Goal: Communication & Community: Answer question/provide support

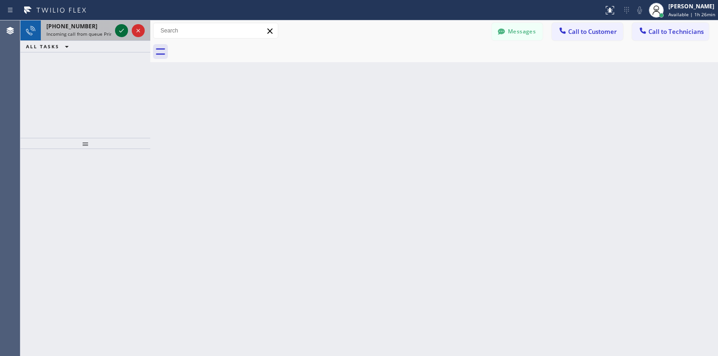
drag, startPoint x: 120, startPoint y: 28, endPoint x: 120, endPoint y: 33, distance: 5.1
click at [120, 28] on icon at bounding box center [121, 30] width 11 height 11
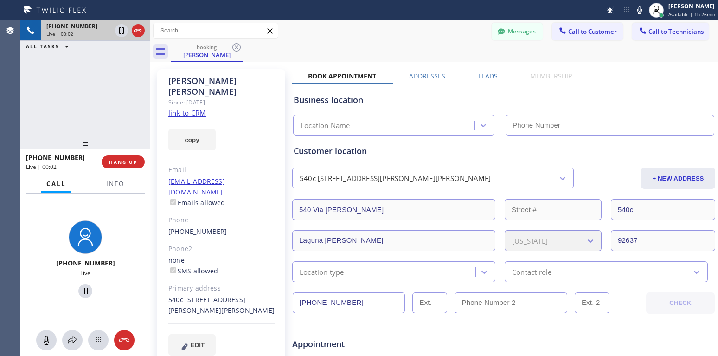
type input "[PHONE_NUMBER]"
click at [184, 108] on link "link to CRM" at bounding box center [187, 112] width 38 height 9
click at [83, 292] on icon at bounding box center [85, 291] width 5 height 6
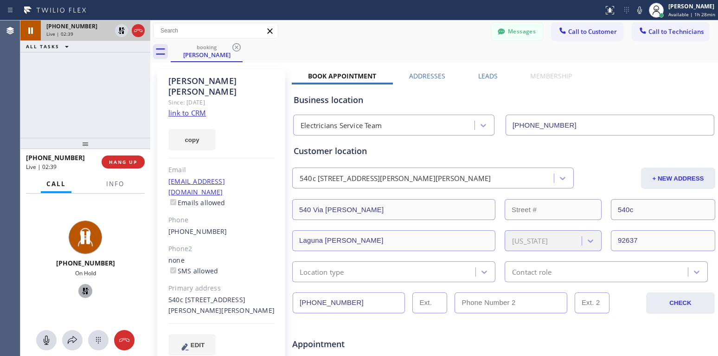
click at [80, 293] on icon at bounding box center [85, 290] width 11 height 11
click at [125, 342] on icon at bounding box center [124, 340] width 11 height 11
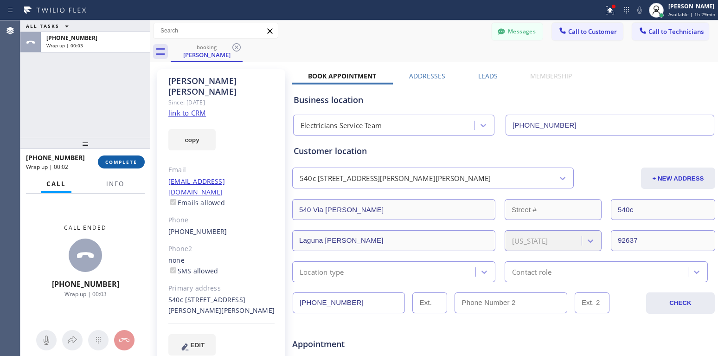
click at [128, 160] on span "COMPLETE" at bounding box center [121, 162] width 32 height 6
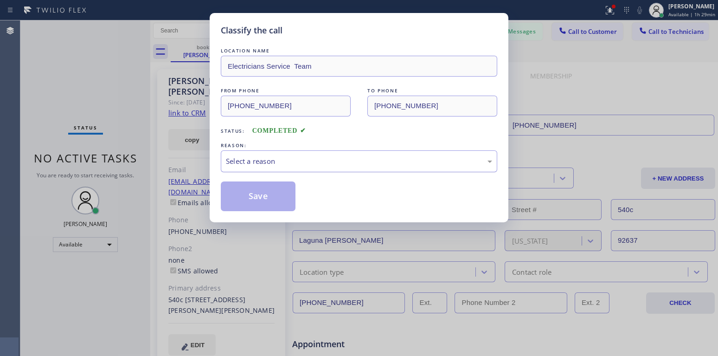
click at [304, 165] on div "Select a reason" at bounding box center [359, 161] width 266 height 11
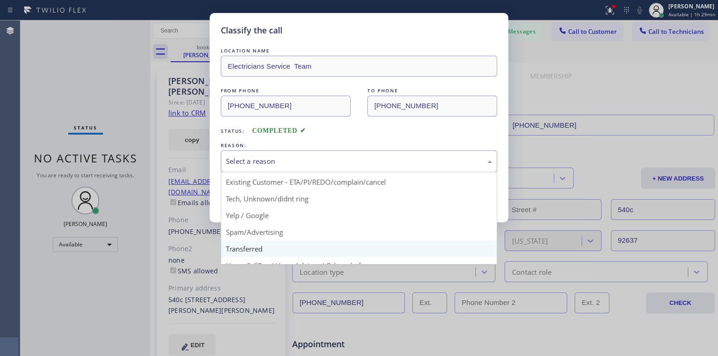
scroll to position [12, 0]
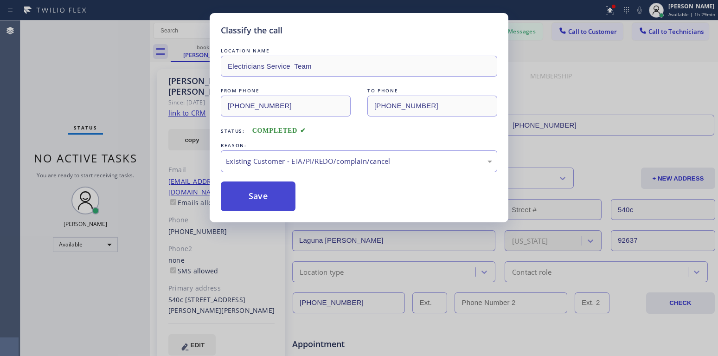
click at [272, 194] on button "Save" at bounding box center [258, 196] width 75 height 30
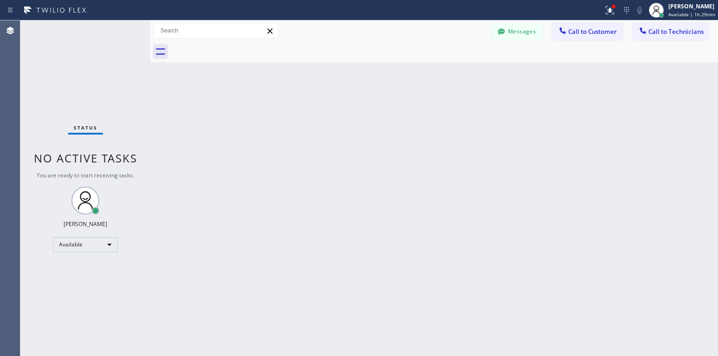
click at [277, 204] on div "Classify the call LOCATION NAME Electricians Service Team FROM PHONE [PHONE_NUM…" at bounding box center [369, 187] width 698 height 335
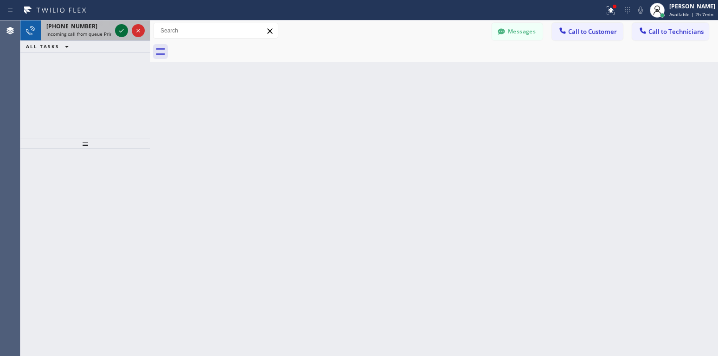
click at [122, 31] on icon at bounding box center [121, 31] width 5 height 4
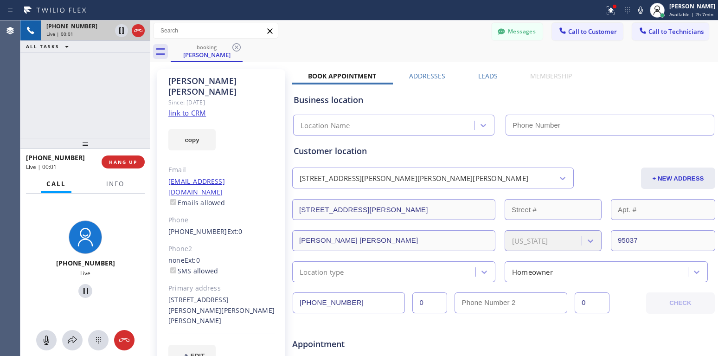
type input "[PHONE_NUMBER]"
click at [200, 108] on link "link to CRM" at bounding box center [187, 112] width 38 height 9
click at [126, 338] on icon at bounding box center [124, 340] width 10 height 4
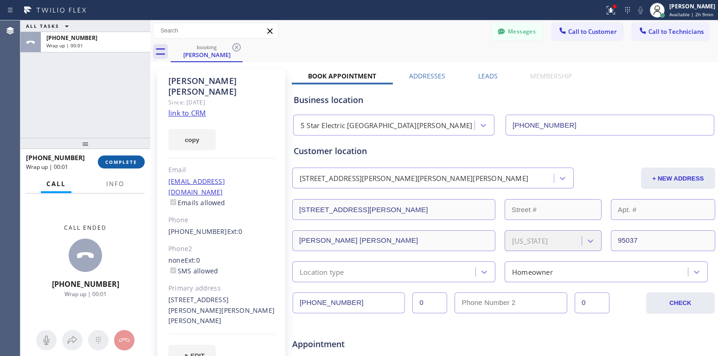
click at [135, 163] on span "COMPLETE" at bounding box center [121, 162] width 32 height 6
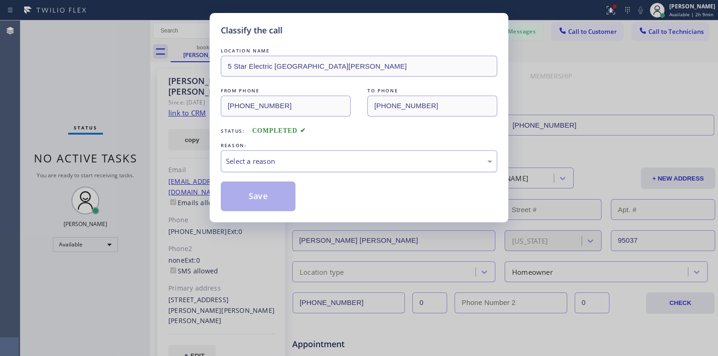
click at [250, 160] on div "Select a reason" at bounding box center [359, 161] width 266 height 11
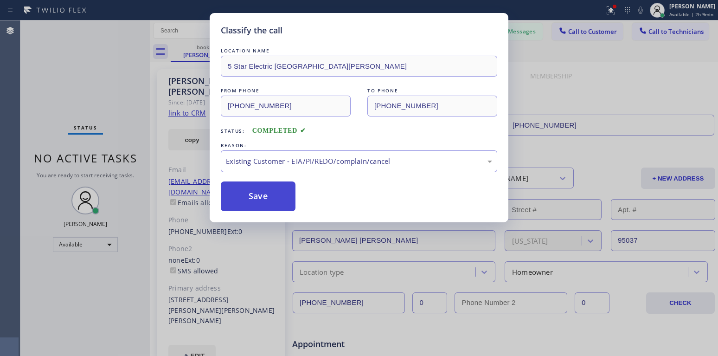
click at [261, 196] on button "Save" at bounding box center [258, 196] width 75 height 30
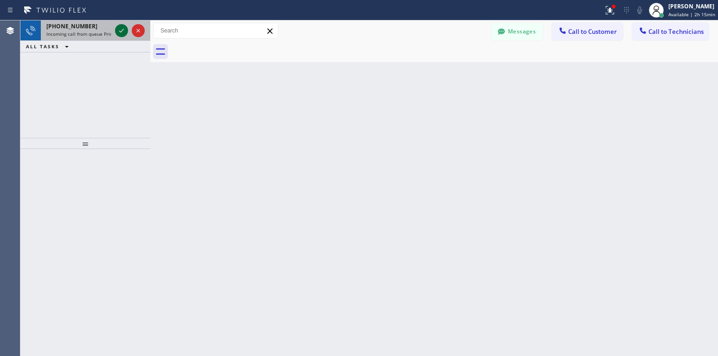
click at [125, 30] on icon at bounding box center [121, 30] width 11 height 11
click at [123, 30] on icon at bounding box center [121, 31] width 5 height 4
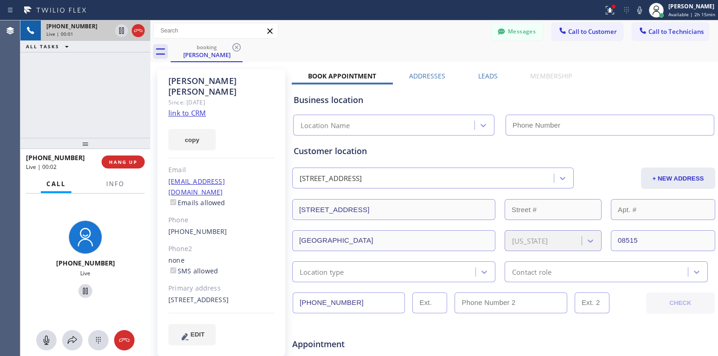
type input "[PHONE_NUMBER]"
click at [195, 108] on link "link to CRM" at bounding box center [187, 112] width 38 height 9
click at [130, 164] on span "HANG UP" at bounding box center [123, 162] width 28 height 6
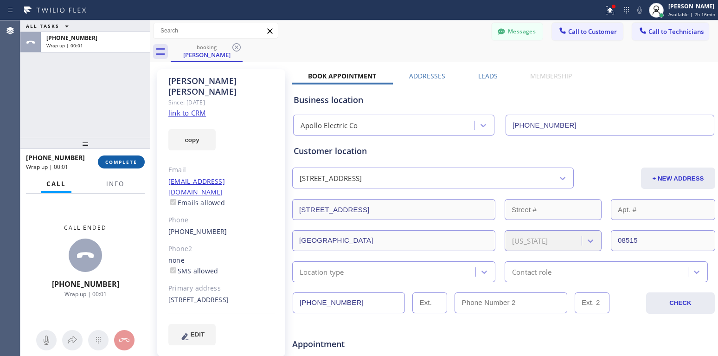
click at [131, 164] on span "COMPLETE" at bounding box center [121, 162] width 32 height 6
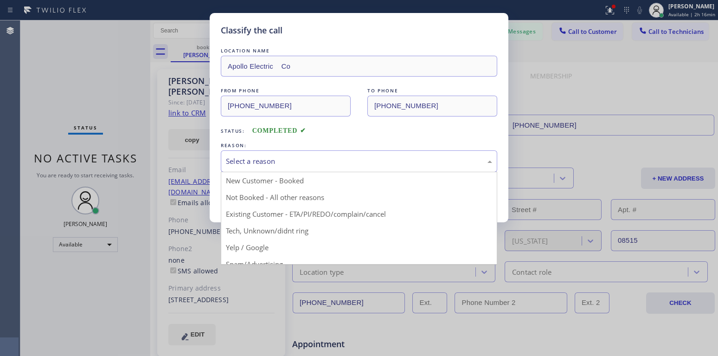
click at [347, 164] on div "Select a reason" at bounding box center [359, 161] width 266 height 11
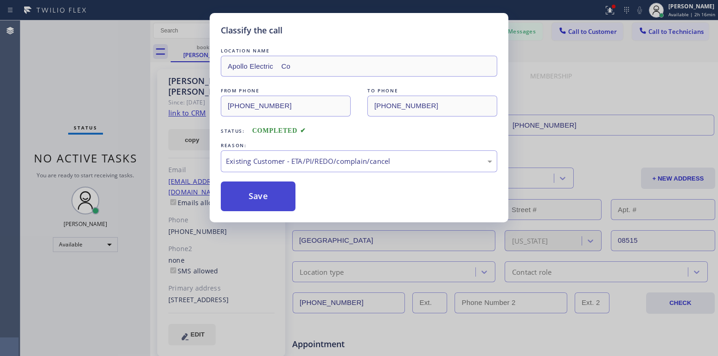
click at [273, 204] on button "Save" at bounding box center [258, 196] width 75 height 30
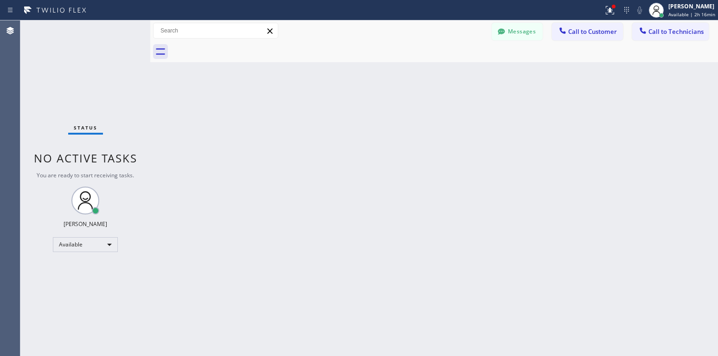
click at [658, 30] on span "Call to Technicians" at bounding box center [676, 31] width 55 height 8
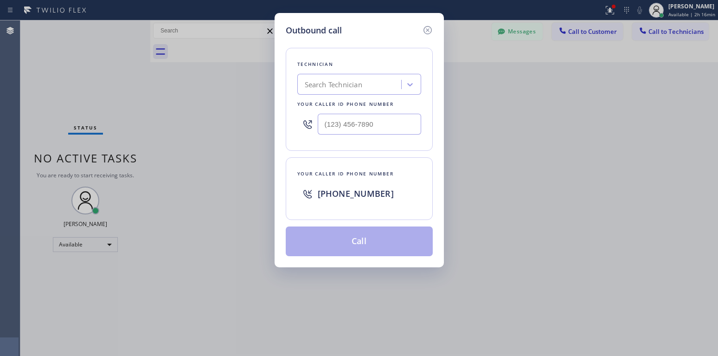
click at [359, 89] on div "Search Technician" at bounding box center [334, 84] width 58 height 11
type input "[PERSON_NAME]"
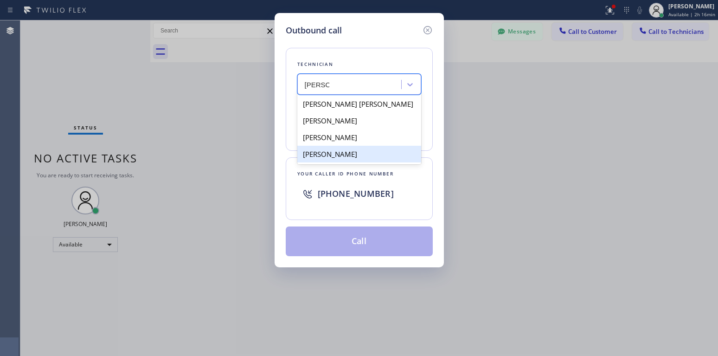
click at [346, 155] on div "[PERSON_NAME]" at bounding box center [359, 154] width 124 height 17
type input "[PHONE_NUMBER]"
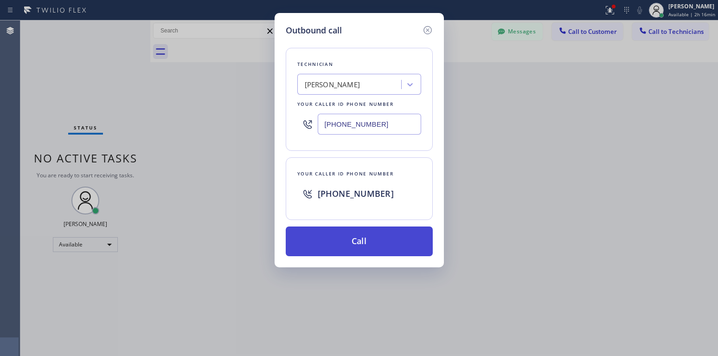
click at [383, 251] on button "Call" at bounding box center [359, 241] width 147 height 30
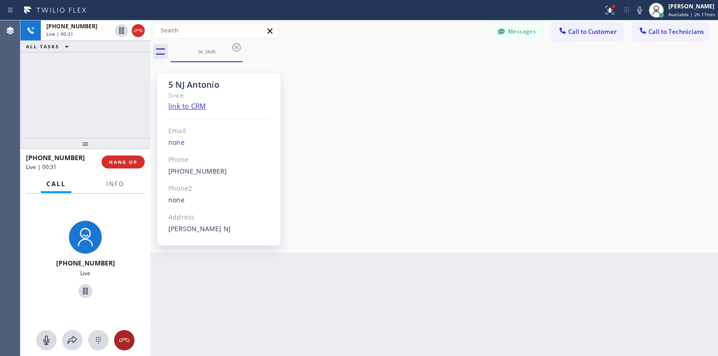
click at [123, 342] on icon at bounding box center [124, 340] width 11 height 11
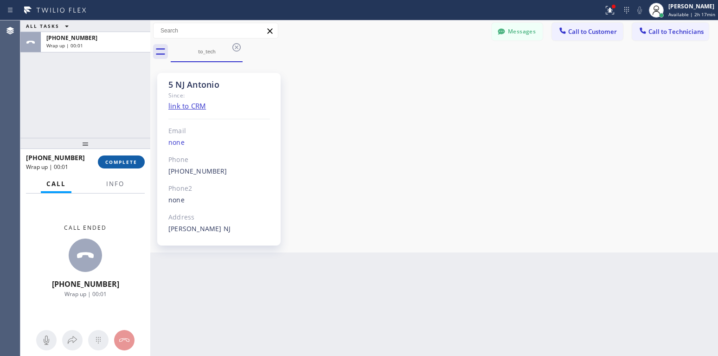
click at [126, 163] on span "COMPLETE" at bounding box center [121, 162] width 32 height 6
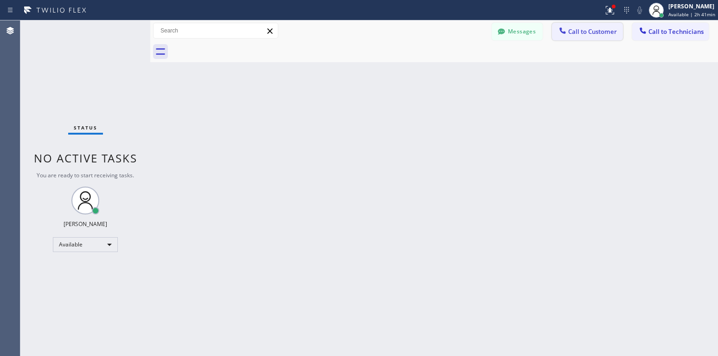
click at [599, 26] on button "Call to Customer" at bounding box center [587, 32] width 71 height 18
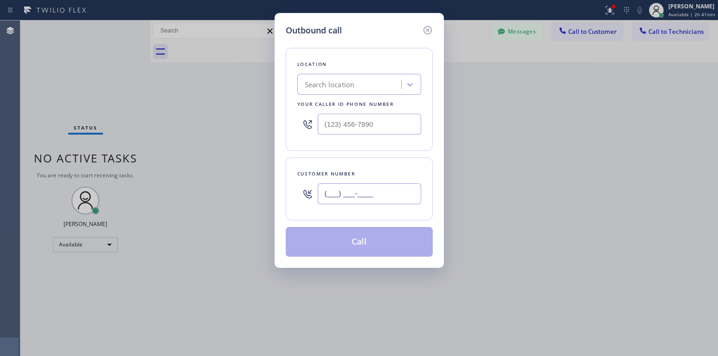
click at [380, 186] on input "(___) ___-____" at bounding box center [369, 193] width 103 height 21
paste input "732) 865-1166"
type input "[PHONE_NUMBER]"
click at [358, 90] on div "Search location" at bounding box center [350, 85] width 101 height 16
paste input "R T Tech Electric Co Inc"
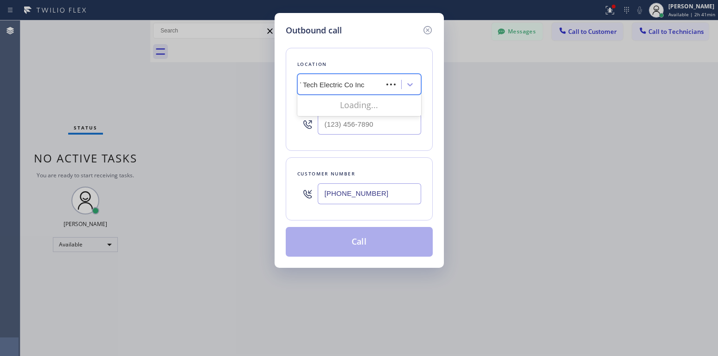
scroll to position [0, 1]
click at [320, 86] on input "R T Tech Electric Co Inc" at bounding box center [350, 85] width 93 height 8
type input "R T Tech Electric Co Inc"
click at [324, 101] on div "R T Tech Electric Co Inc" at bounding box center [359, 104] width 124 height 17
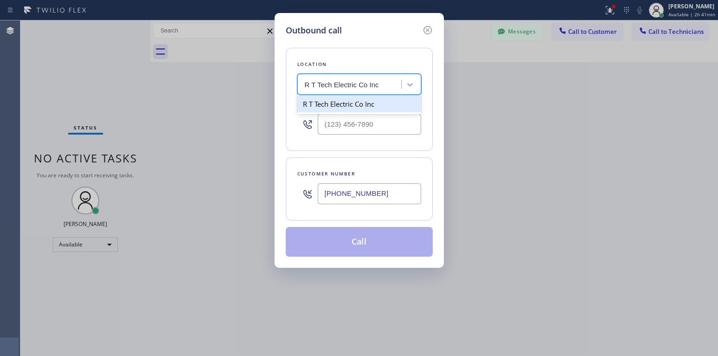
type input "[PHONE_NUMBER]"
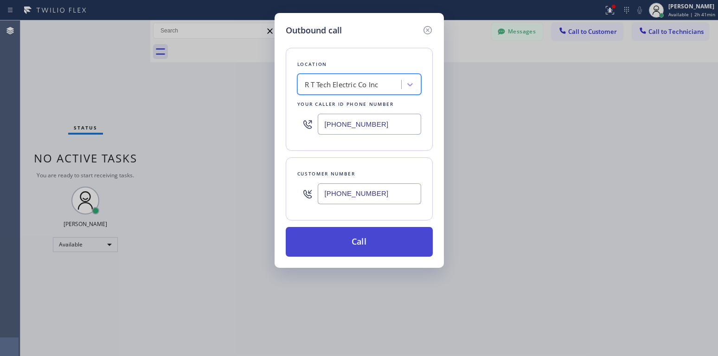
click at [342, 240] on button "Call" at bounding box center [359, 242] width 147 height 30
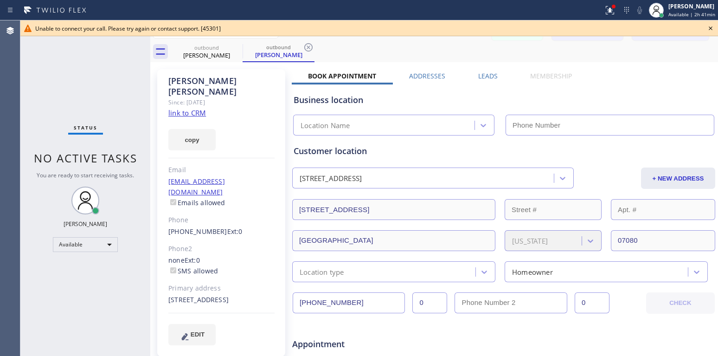
type input "[PHONE_NUMBER]"
click at [712, 30] on icon at bounding box center [710, 28] width 11 height 11
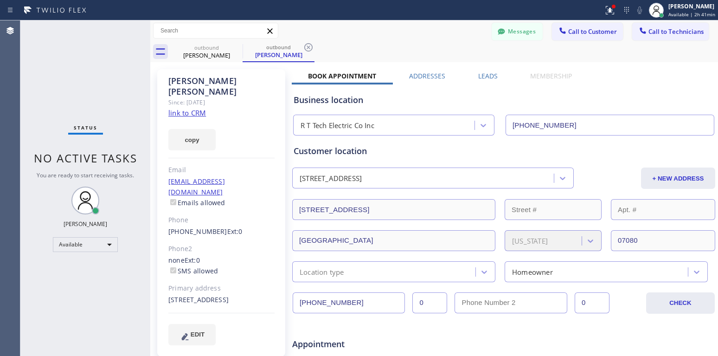
click at [270, 33] on icon at bounding box center [269, 31] width 11 height 11
click at [314, 45] on icon at bounding box center [308, 47] width 11 height 11
click at [271, 31] on icon at bounding box center [269, 31] width 11 height 11
drag, startPoint x: 239, startPoint y: 46, endPoint x: 287, endPoint y: 30, distance: 50.9
click at [238, 46] on icon at bounding box center [236, 47] width 11 height 11
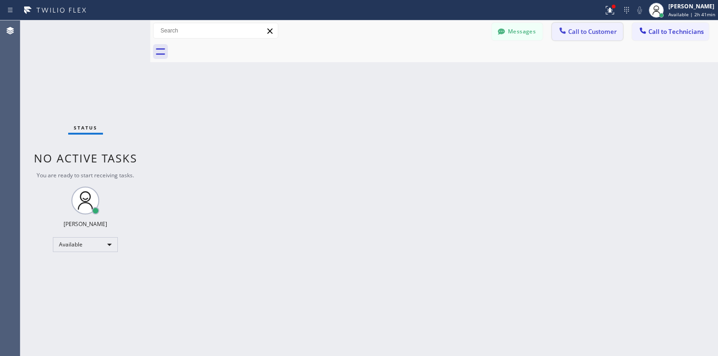
click at [593, 34] on span "Call to Customer" at bounding box center [592, 31] width 49 height 8
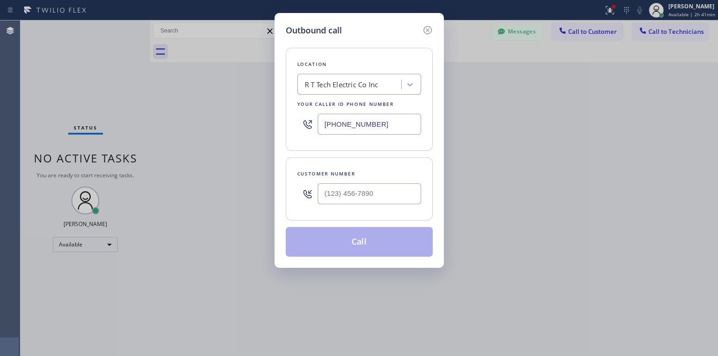
type input "(___) ___-____"
click at [358, 192] on input "(___) ___-____" at bounding box center [369, 193] width 103 height 21
click at [352, 196] on input "(___) ___-____" at bounding box center [369, 193] width 103 height 21
click at [328, 196] on input "(___) ___-____" at bounding box center [369, 193] width 103 height 21
paste input "732) 865-1166"
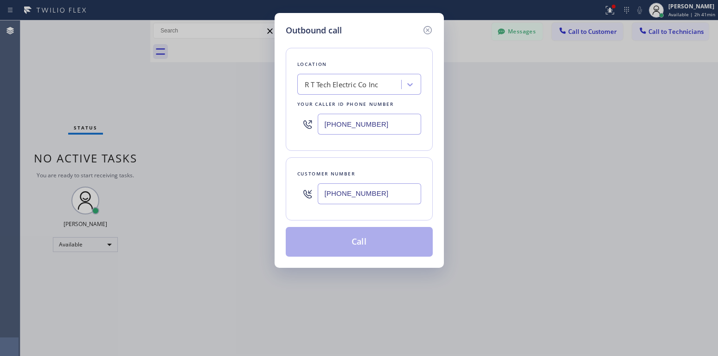
type input "[PHONE_NUMBER]"
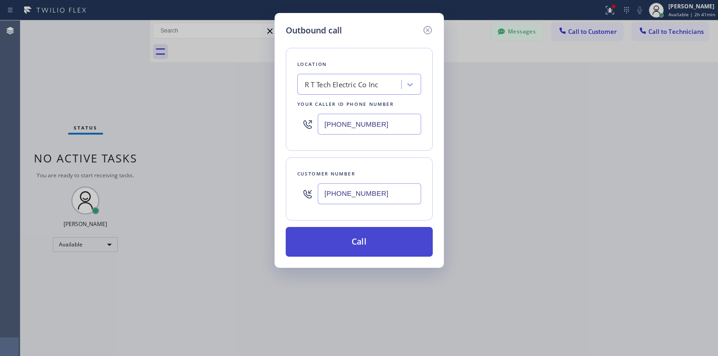
click at [345, 241] on button "Call" at bounding box center [359, 242] width 147 height 30
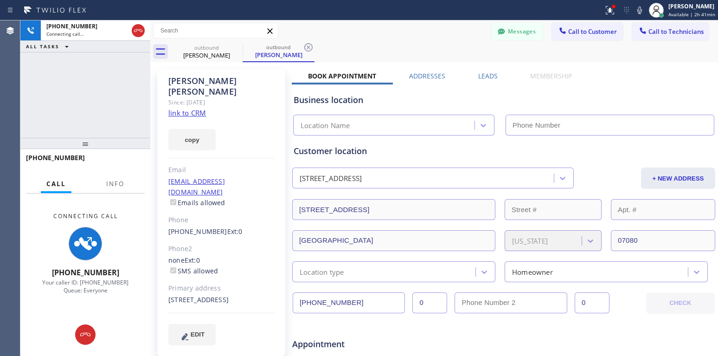
type input "[PHONE_NUMBER]"
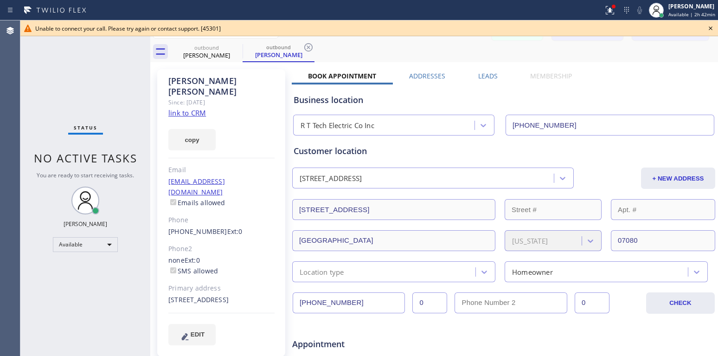
click at [710, 28] on icon at bounding box center [710, 28] width 11 height 11
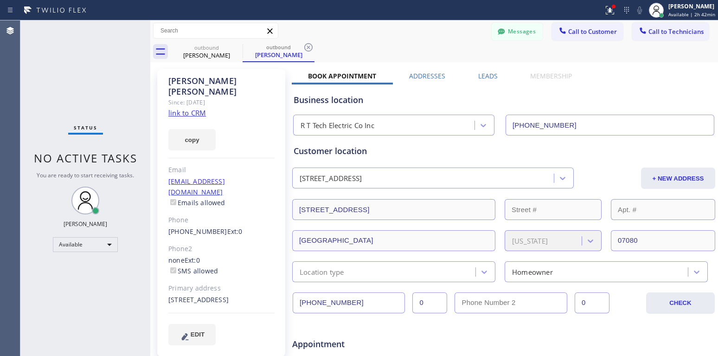
click at [309, 47] on icon at bounding box center [308, 47] width 8 height 8
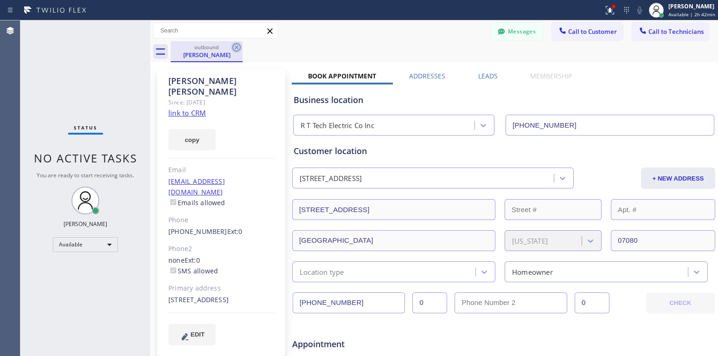
click at [237, 46] on icon at bounding box center [236, 47] width 11 height 11
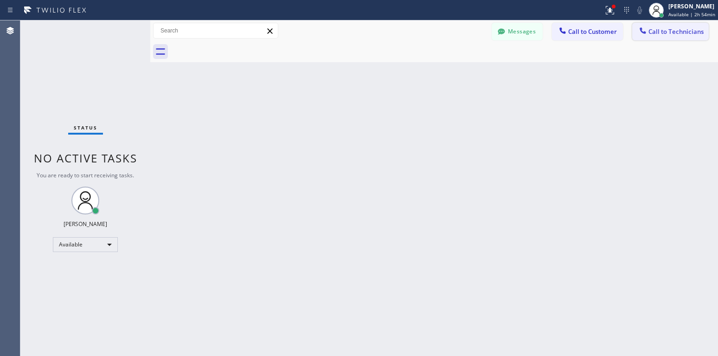
click at [667, 32] on span "Call to Technicians" at bounding box center [676, 31] width 55 height 8
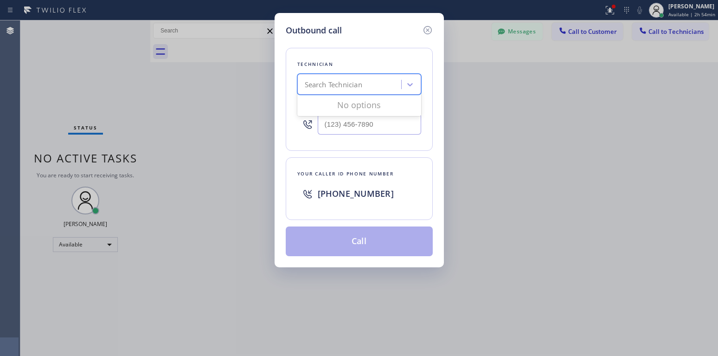
click at [378, 88] on div "Search Technician" at bounding box center [350, 85] width 101 height 16
type input "[PERSON_NAME]"
click at [341, 103] on div "[PERSON_NAME]" at bounding box center [359, 104] width 124 height 17
type input "[PHONE_NUMBER]"
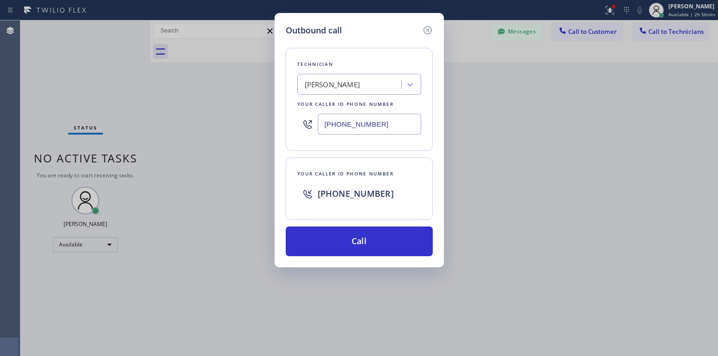
drag, startPoint x: 474, startPoint y: 7, endPoint x: 482, endPoint y: 20, distance: 15.4
click at [474, 7] on div "Outbound call Technician [PERSON_NAME] Your caller id phone number [PHONE_NUMBE…" at bounding box center [359, 178] width 718 height 356
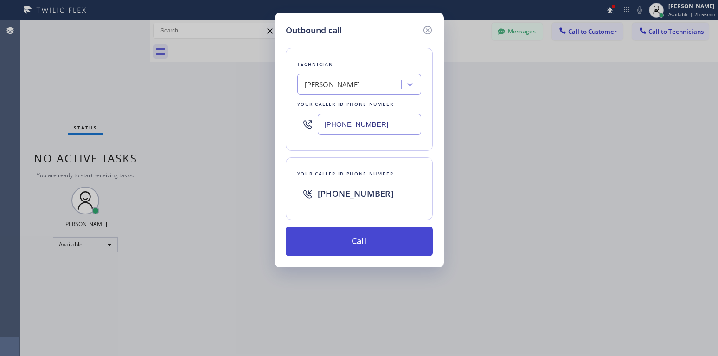
click at [356, 241] on button "Call" at bounding box center [359, 241] width 147 height 30
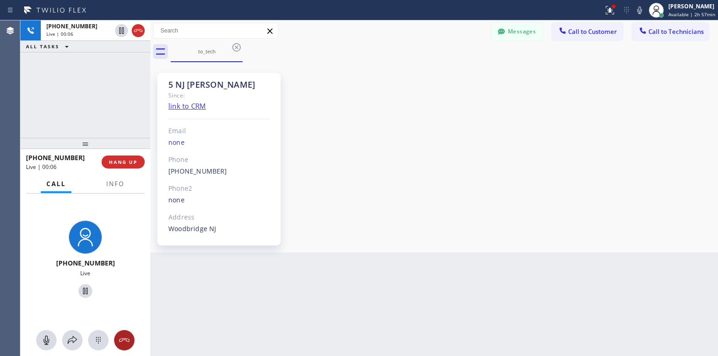
click at [123, 334] on button at bounding box center [124, 340] width 20 height 20
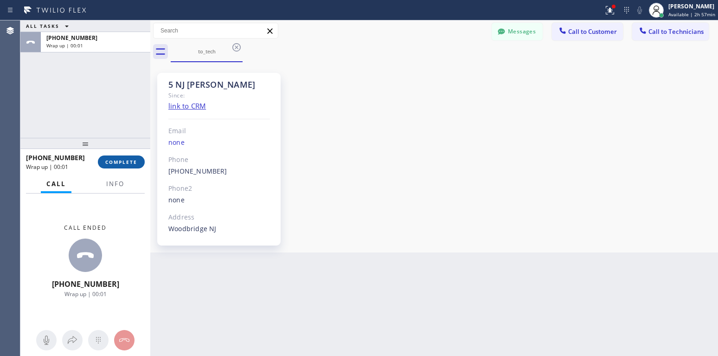
click at [143, 161] on button "COMPLETE" at bounding box center [121, 161] width 47 height 13
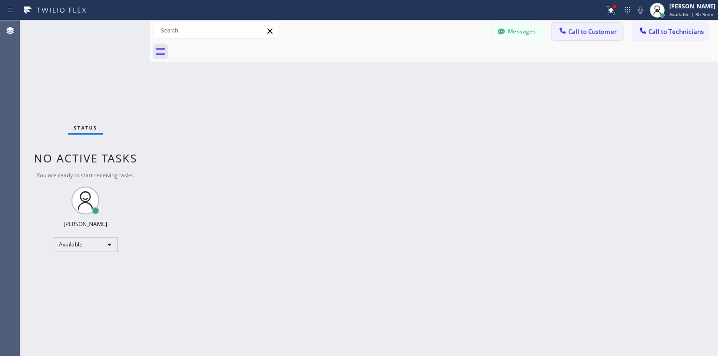
click at [585, 32] on span "Call to Customer" at bounding box center [592, 31] width 49 height 8
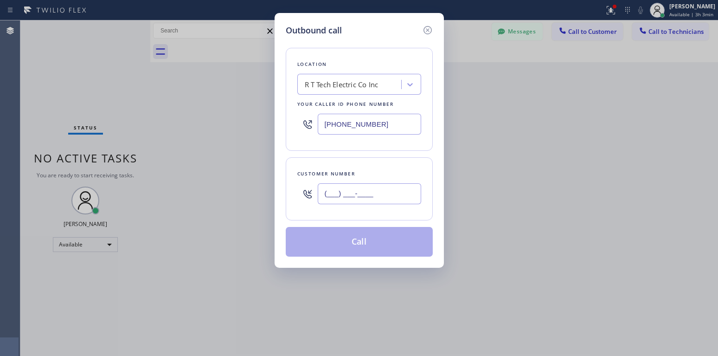
click at [337, 193] on input "(___) ___-____" at bounding box center [369, 193] width 103 height 21
paste input "732) 865-1166"
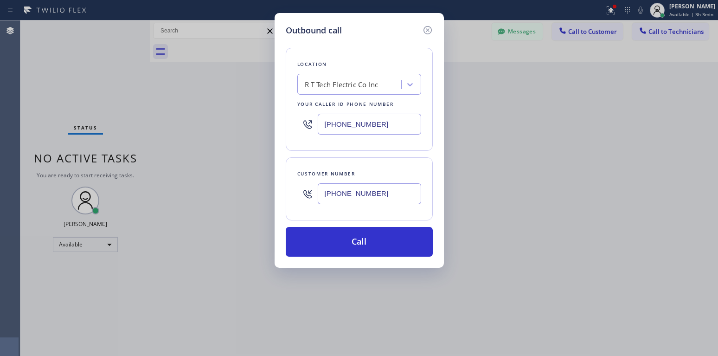
type input "[PHONE_NUMBER]"
click at [474, 4] on div "Outbound call Location R T Tech Electric Co Inc Your caller id phone number [PH…" at bounding box center [359, 178] width 718 height 356
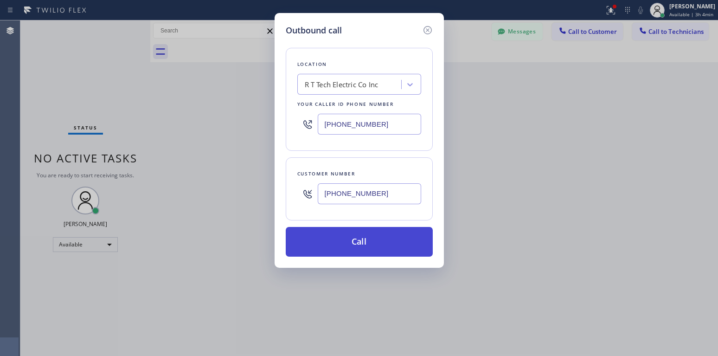
click at [348, 238] on button "Call" at bounding box center [359, 242] width 147 height 30
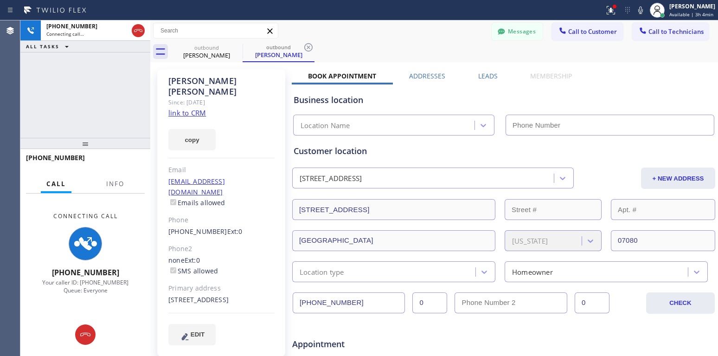
type input "[PHONE_NUMBER]"
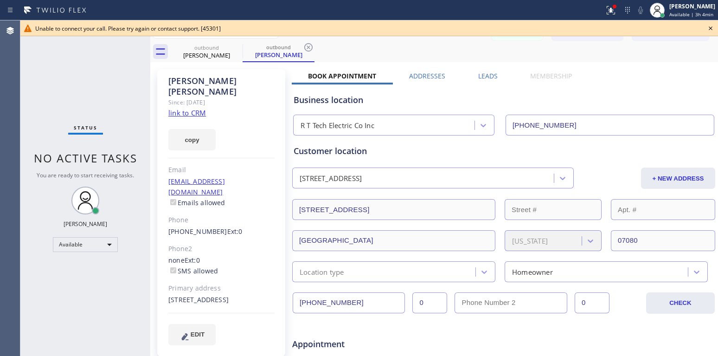
click at [716, 27] on icon at bounding box center [710, 28] width 11 height 11
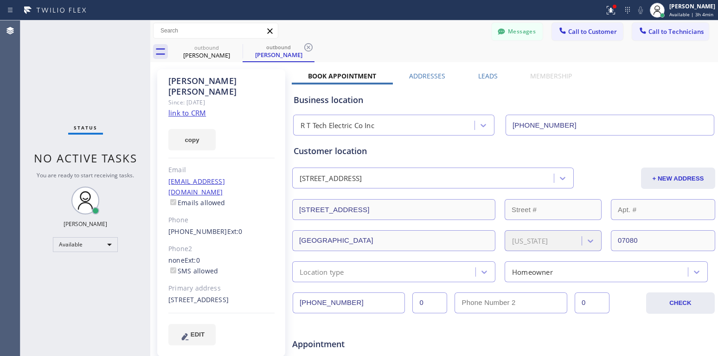
click at [306, 48] on icon at bounding box center [308, 47] width 11 height 11
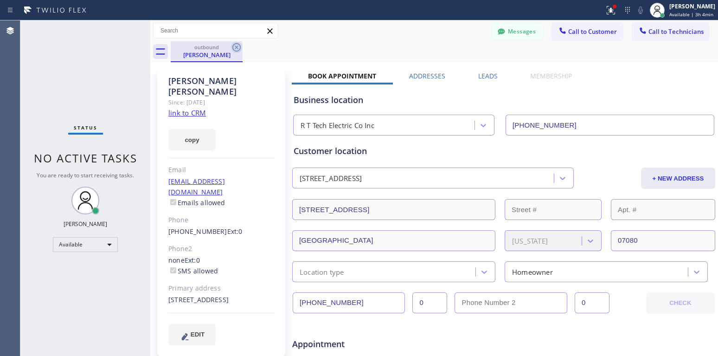
click at [237, 47] on icon at bounding box center [236, 47] width 8 height 8
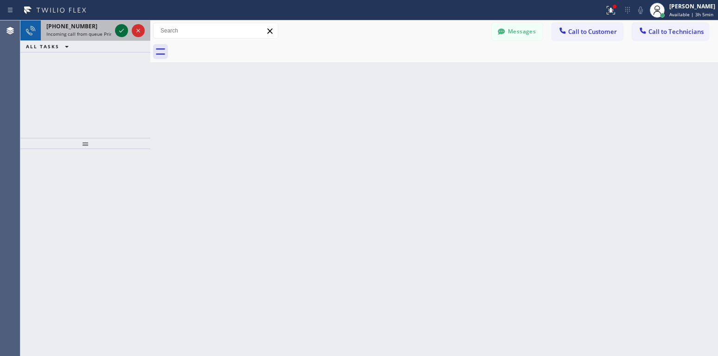
click at [122, 32] on icon at bounding box center [121, 30] width 11 height 11
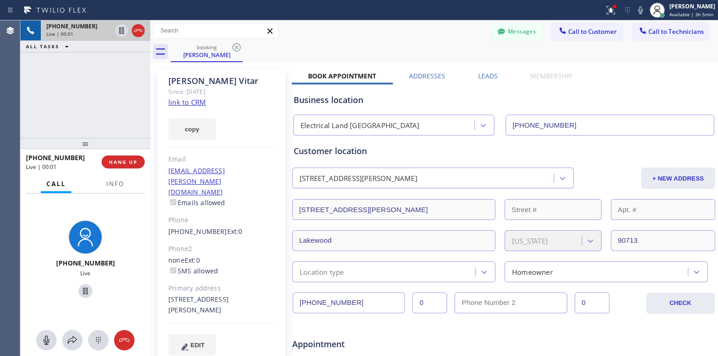
type input "[PHONE_NUMBER]"
click at [193, 104] on link "link to CRM" at bounding box center [187, 101] width 38 height 9
click at [81, 292] on icon at bounding box center [85, 290] width 11 height 11
click at [83, 291] on icon at bounding box center [85, 290] width 11 height 11
click at [119, 163] on span "HANG UP" at bounding box center [123, 162] width 28 height 6
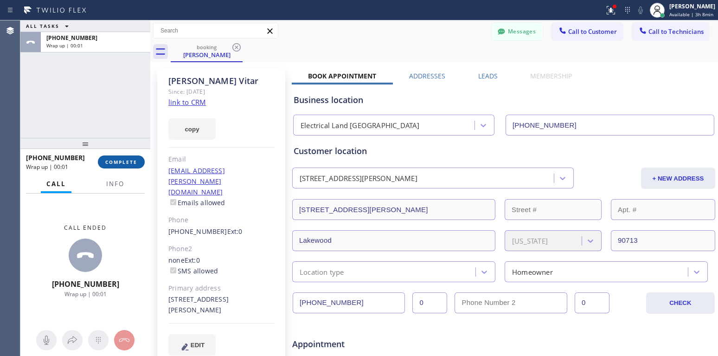
click at [123, 161] on span "COMPLETE" at bounding box center [121, 162] width 32 height 6
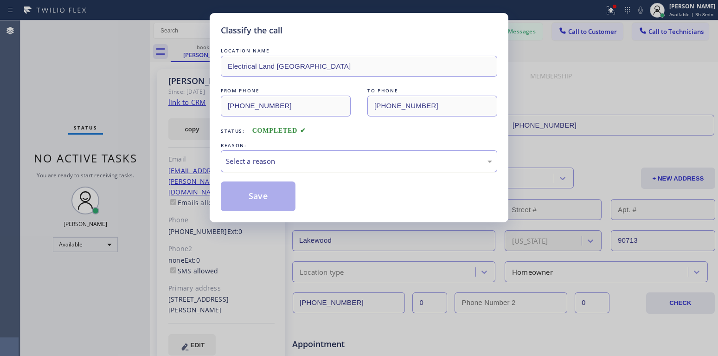
click at [258, 167] on div "Select a reason" at bounding box center [359, 161] width 277 height 22
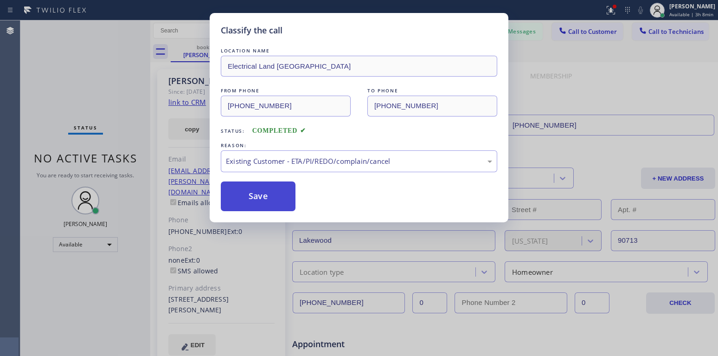
drag, startPoint x: 289, startPoint y: 214, endPoint x: 250, endPoint y: 209, distance: 39.3
click at [238, 198] on button "Save" at bounding box center [258, 196] width 75 height 30
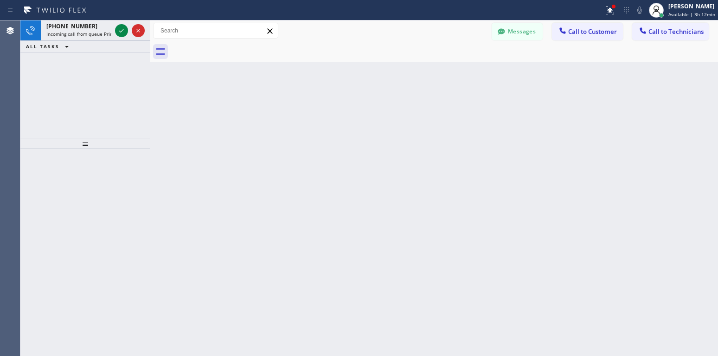
drag, startPoint x: 120, startPoint y: 32, endPoint x: 110, endPoint y: 46, distance: 16.6
click at [120, 32] on icon at bounding box center [121, 30] width 11 height 11
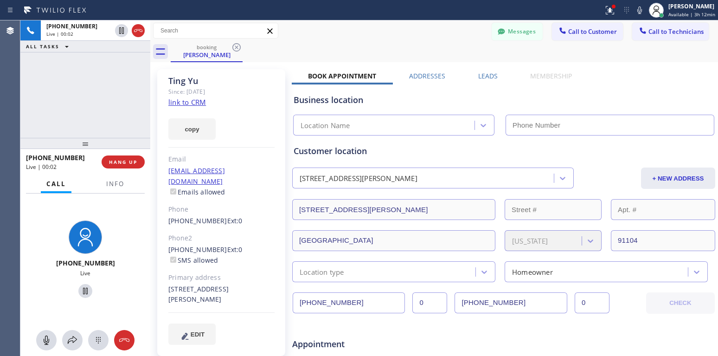
type input "[PHONE_NUMBER]"
click at [203, 103] on link "link to CRM" at bounding box center [187, 101] width 38 height 9
click at [80, 293] on icon at bounding box center [85, 290] width 11 height 11
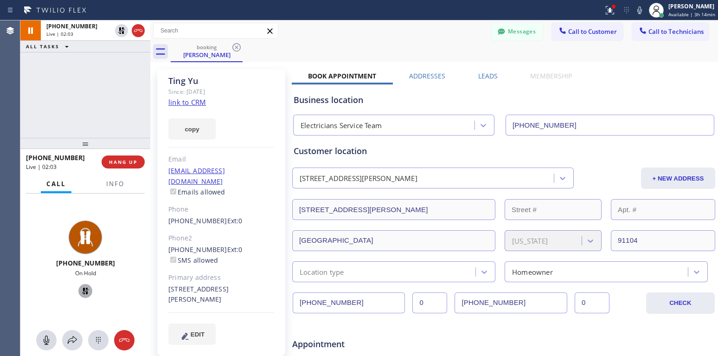
click at [84, 292] on icon at bounding box center [85, 291] width 6 height 6
click at [128, 339] on icon at bounding box center [124, 340] width 11 height 11
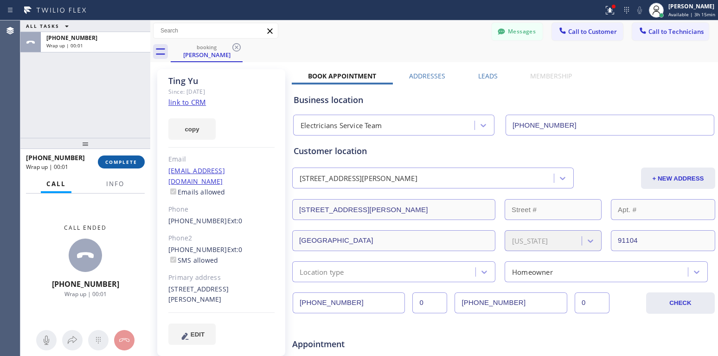
click at [116, 163] on span "COMPLETE" at bounding box center [121, 162] width 32 height 6
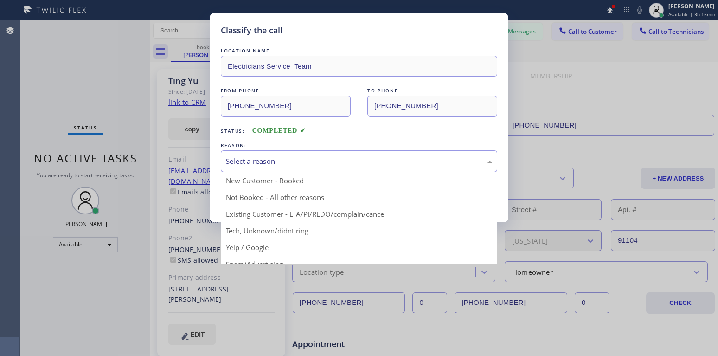
click at [371, 161] on div "Select a reason" at bounding box center [359, 161] width 266 height 11
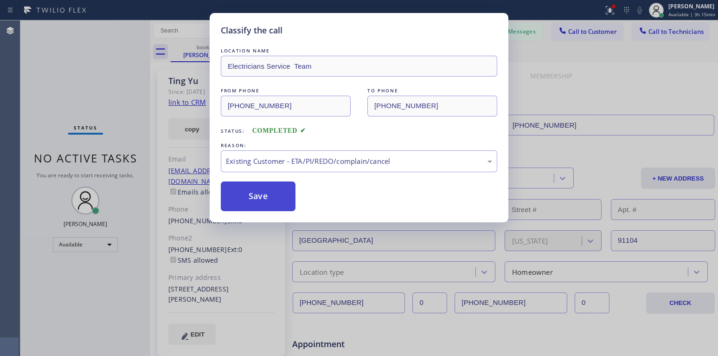
click at [251, 200] on button "Save" at bounding box center [258, 196] width 75 height 30
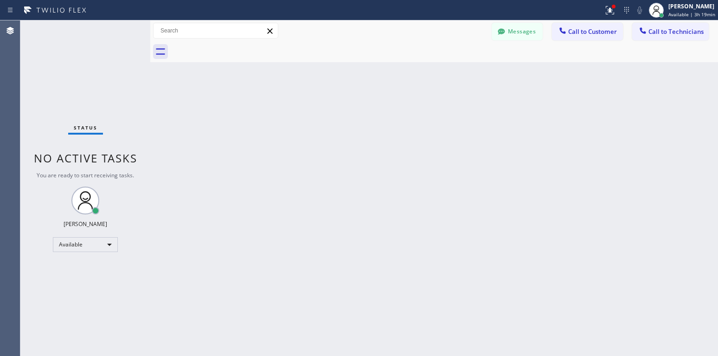
click at [92, 254] on div "Status No active tasks You are ready to start receiving tasks. Lyra Lauderez Av…" at bounding box center [85, 187] width 130 height 335
click at [95, 245] on div "Available" at bounding box center [85, 244] width 65 height 15
click at [90, 279] on li "Unavailable" at bounding box center [84, 280] width 63 height 11
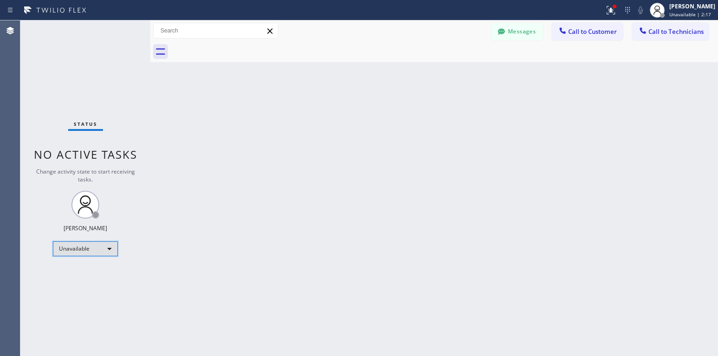
click at [104, 241] on div "Unavailable" at bounding box center [85, 248] width 65 height 15
click at [71, 272] on li "Available" at bounding box center [84, 273] width 63 height 11
click at [93, 240] on div "Available" at bounding box center [85, 244] width 65 height 15
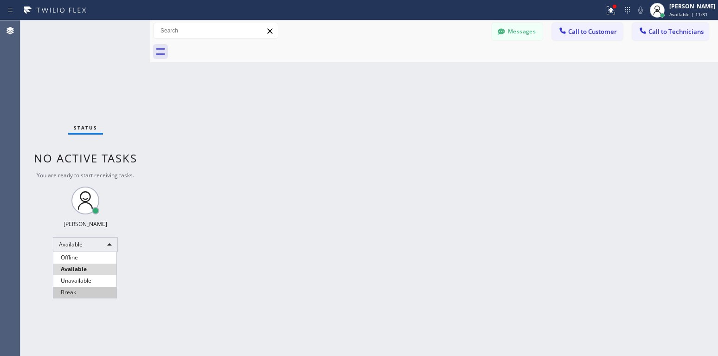
click at [86, 291] on li "Break" at bounding box center [84, 292] width 63 height 11
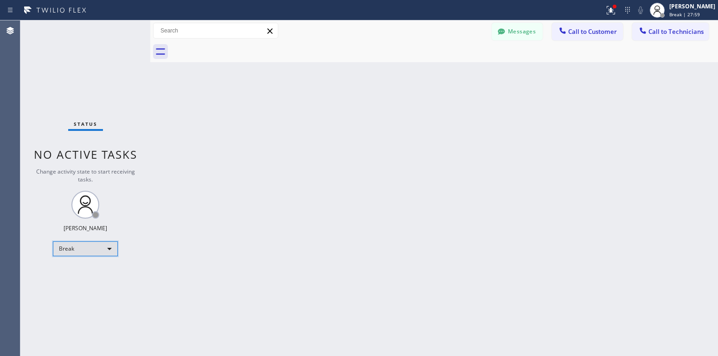
click at [107, 251] on div "Break" at bounding box center [85, 248] width 65 height 15
click at [93, 271] on li "Available" at bounding box center [84, 273] width 63 height 11
